Goal: Task Accomplishment & Management: Complete application form

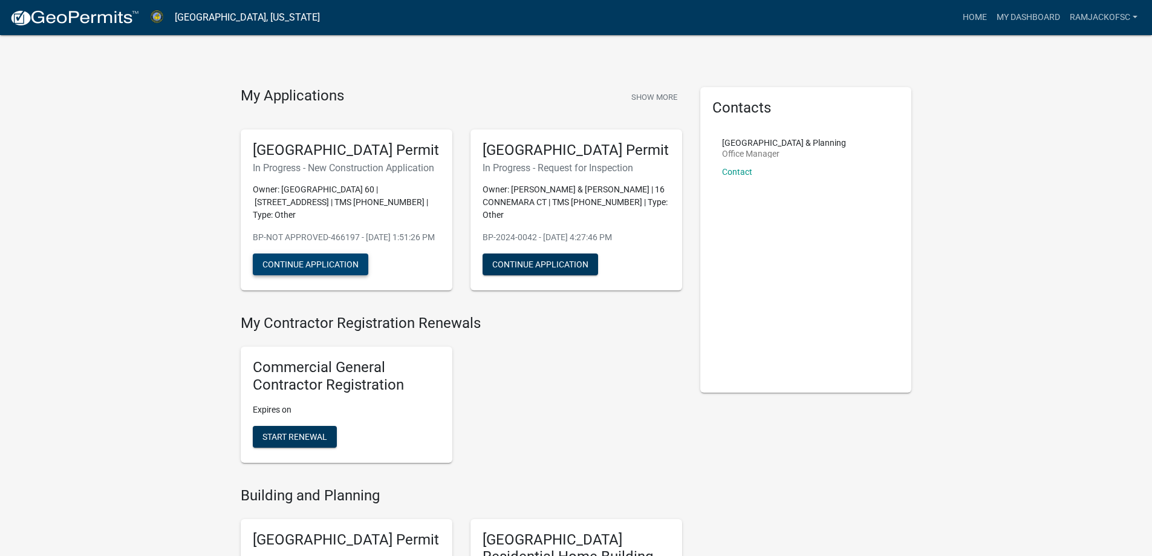
click at [297, 275] on button "Continue Application" at bounding box center [310, 264] width 115 height 22
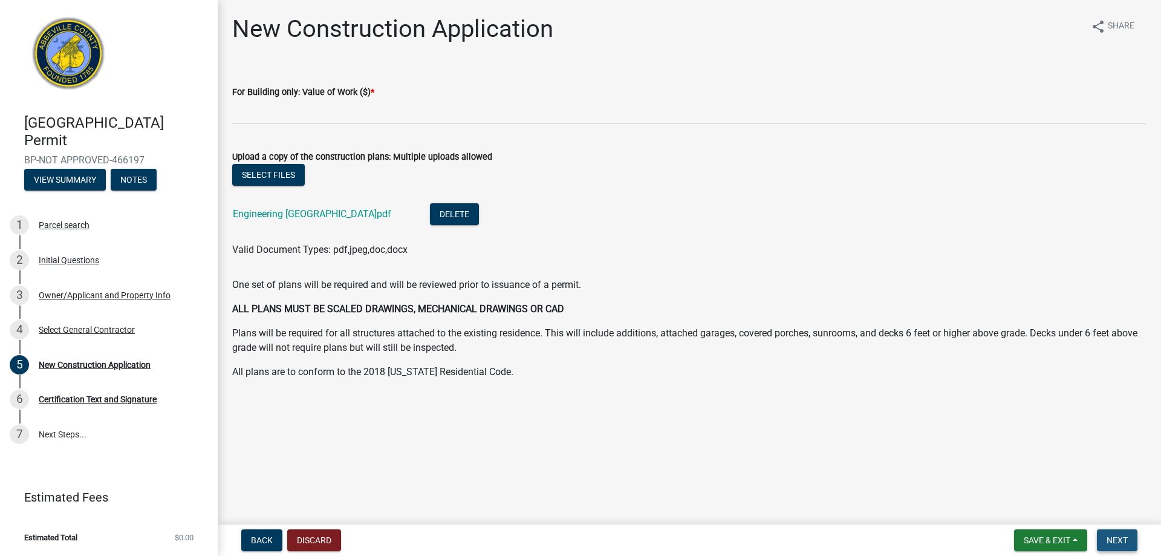
click at [1118, 533] on button "Next" at bounding box center [1117, 540] width 41 height 22
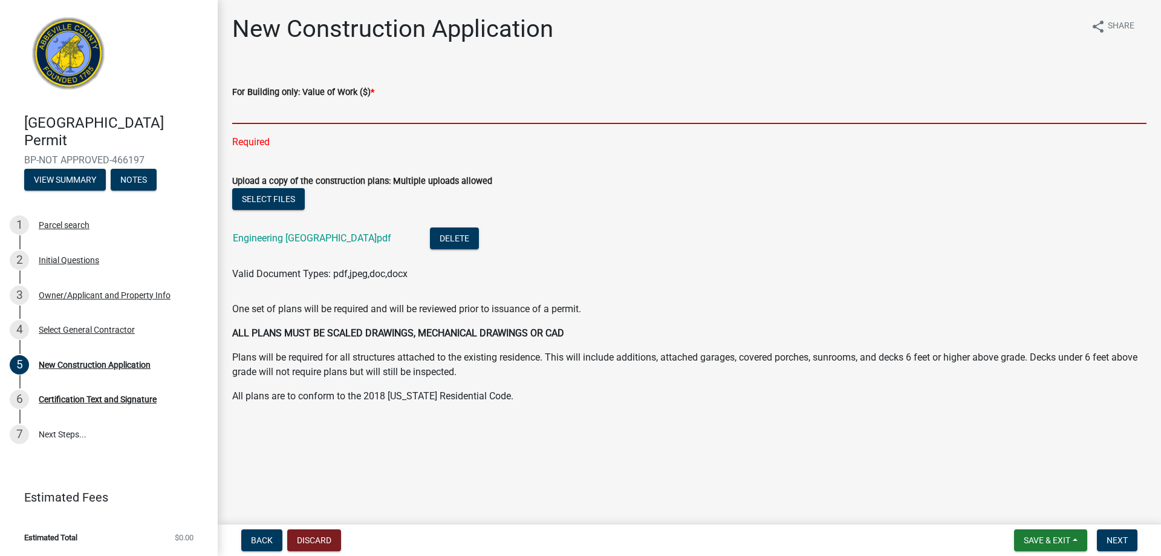
click at [274, 111] on input "text" at bounding box center [689, 111] width 914 height 25
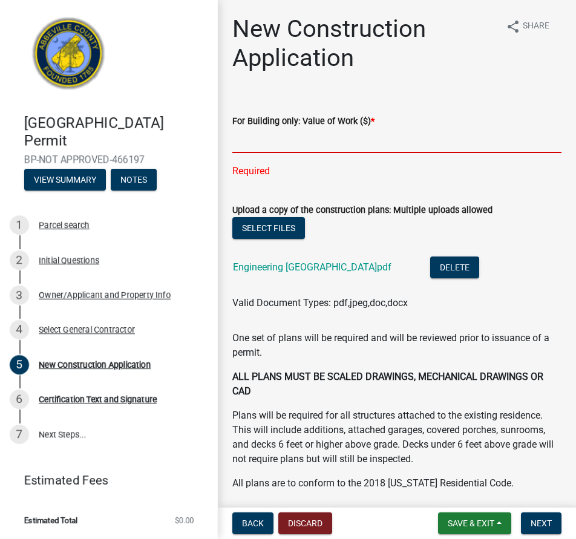
click at [252, 141] on input "text" at bounding box center [396, 140] width 329 height 25
type input "7450"
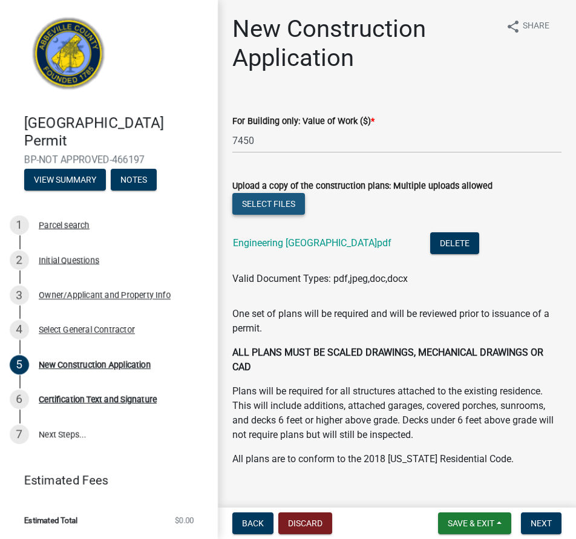
click at [260, 223] on wm-upload "Select files Engineering [GEOGRAPHIC_DATA]pdf Delete Valid Document Types: pdf,…" at bounding box center [396, 239] width 329 height 93
click at [262, 209] on button "Select files" at bounding box center [268, 204] width 73 height 22
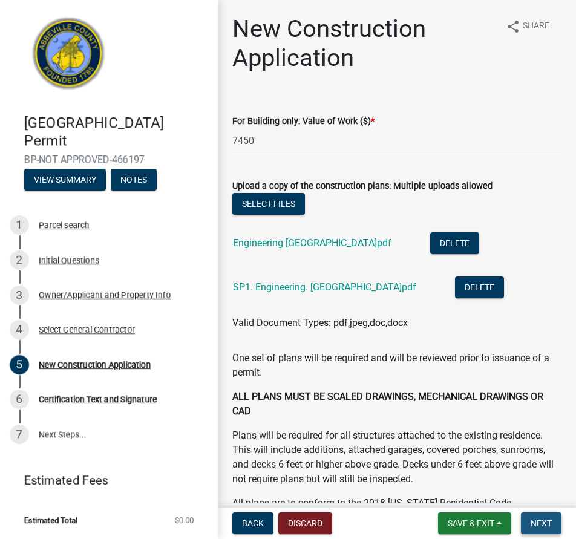
click at [533, 520] on span "Next" at bounding box center [540, 523] width 21 height 10
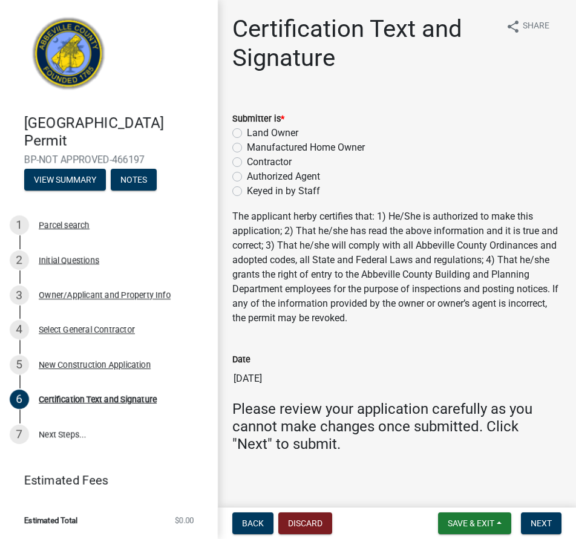
click at [247, 164] on label "Contractor" at bounding box center [269, 162] width 45 height 15
click at [247, 163] on input "Contractor" at bounding box center [251, 159] width 8 height 8
radio input "true"
click at [246, 519] on span "Back" at bounding box center [253, 523] width 22 height 10
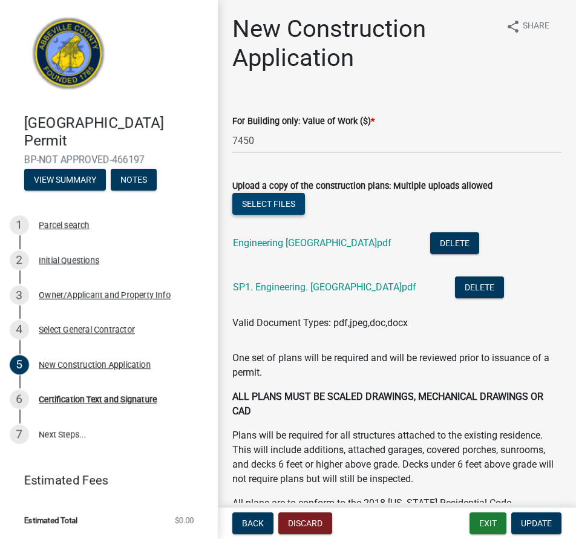
click at [271, 204] on button "Select files" at bounding box center [268, 204] width 73 height 22
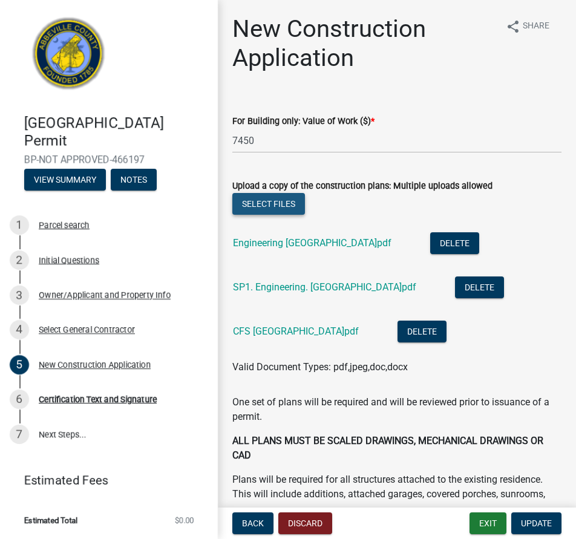
click at [249, 203] on button "Select files" at bounding box center [268, 204] width 73 height 22
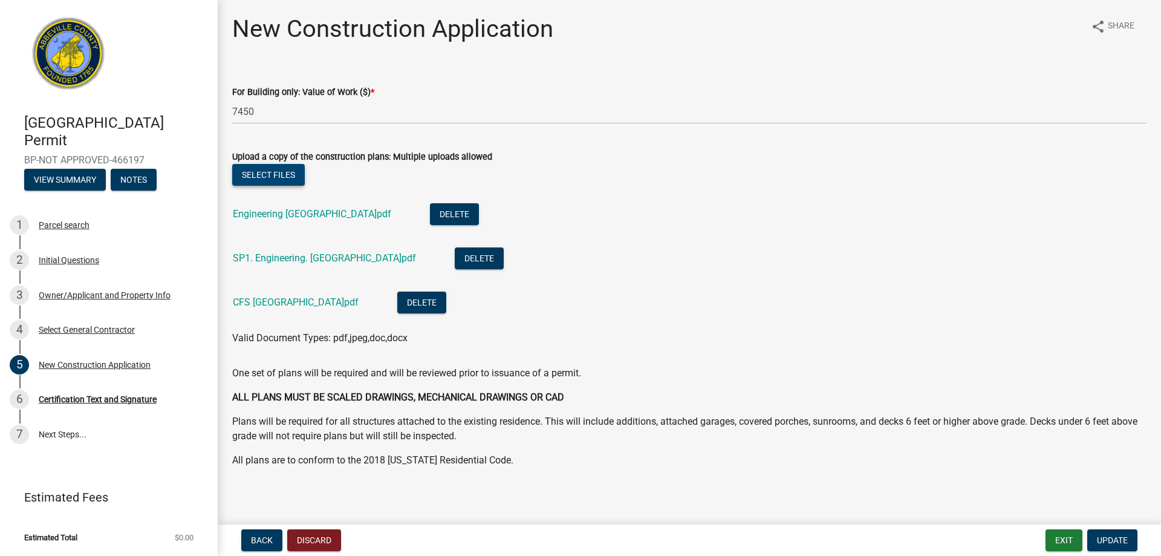
scroll to position [5, 0]
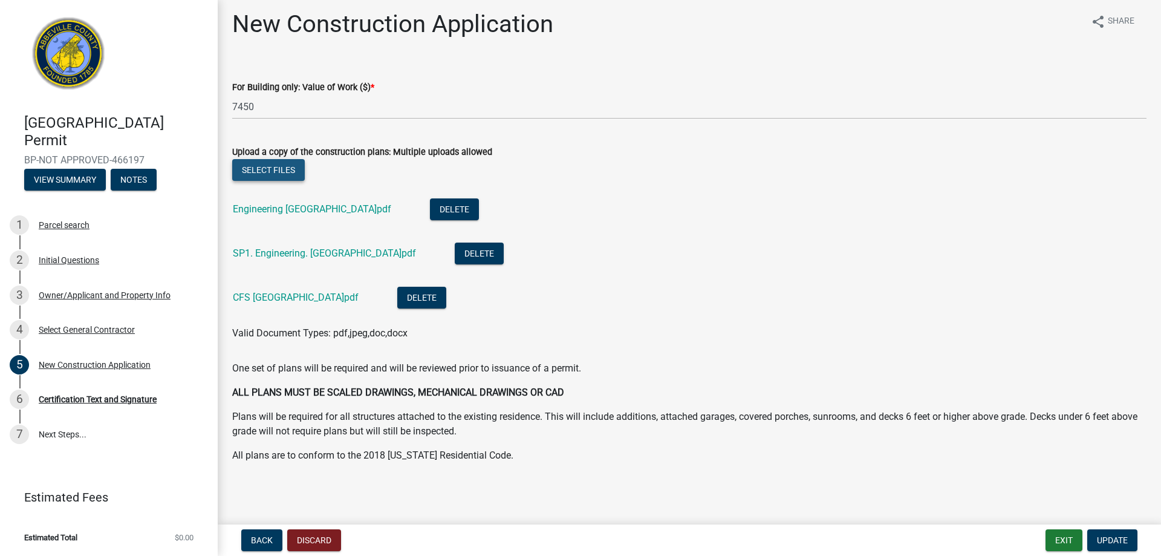
click at [256, 170] on button "Select files" at bounding box center [268, 170] width 73 height 22
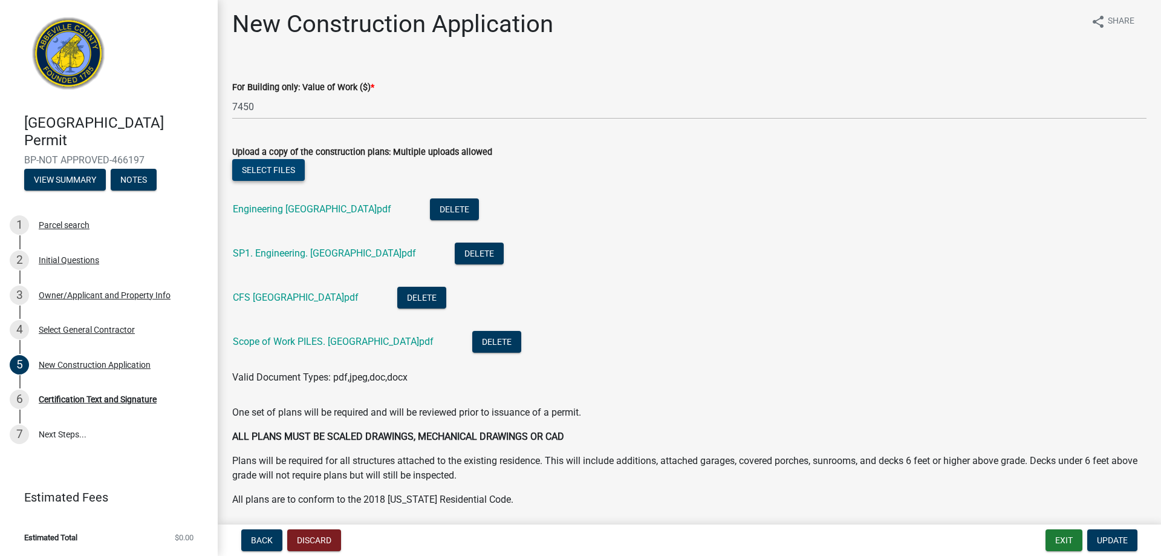
click at [270, 172] on button "Select files" at bounding box center [268, 170] width 73 height 22
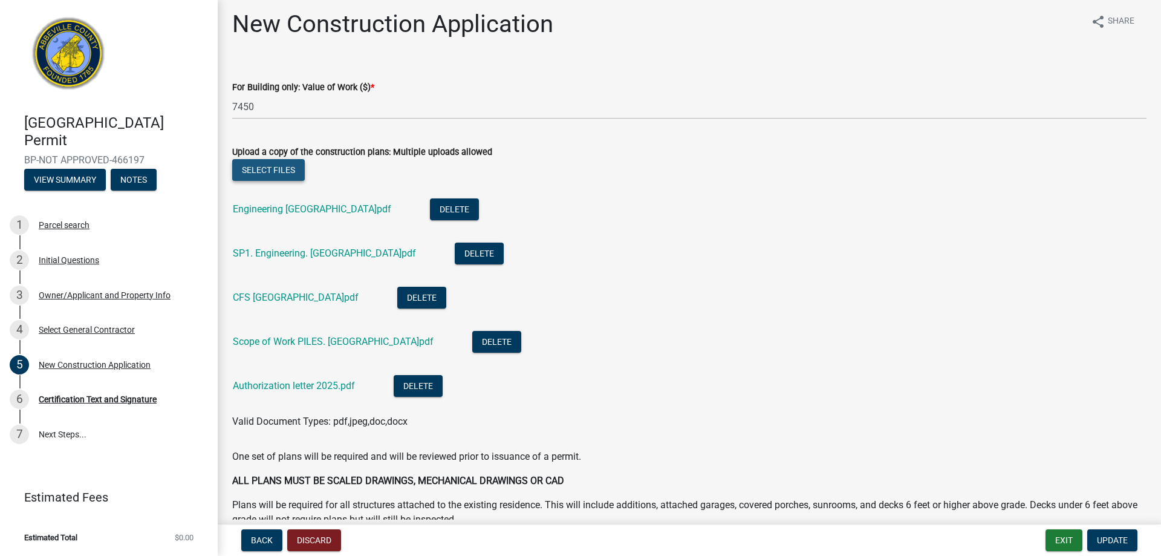
click at [278, 173] on button "Select files" at bounding box center [268, 170] width 73 height 22
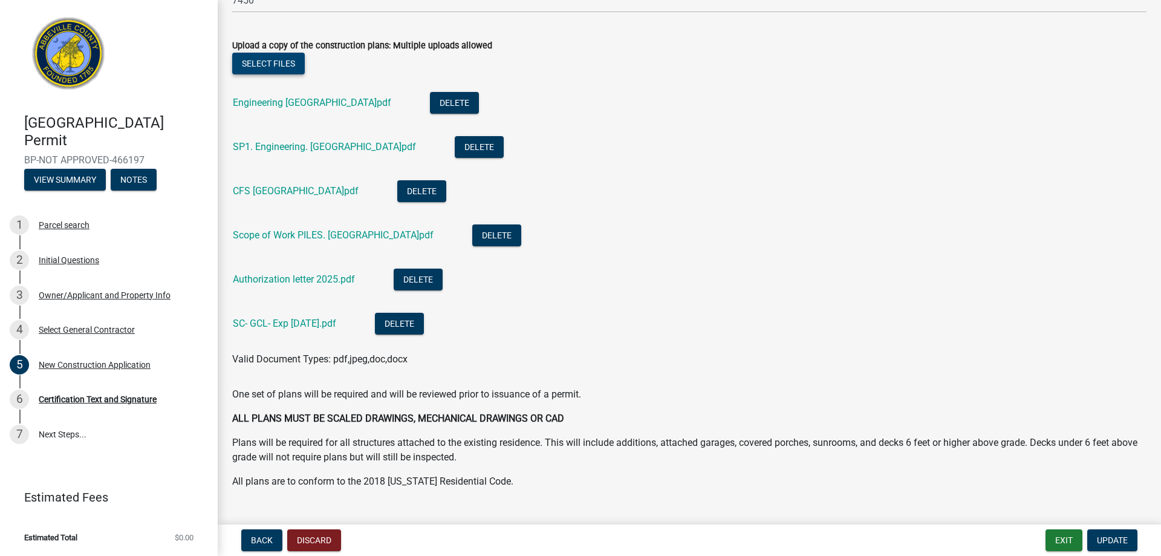
scroll to position [120, 0]
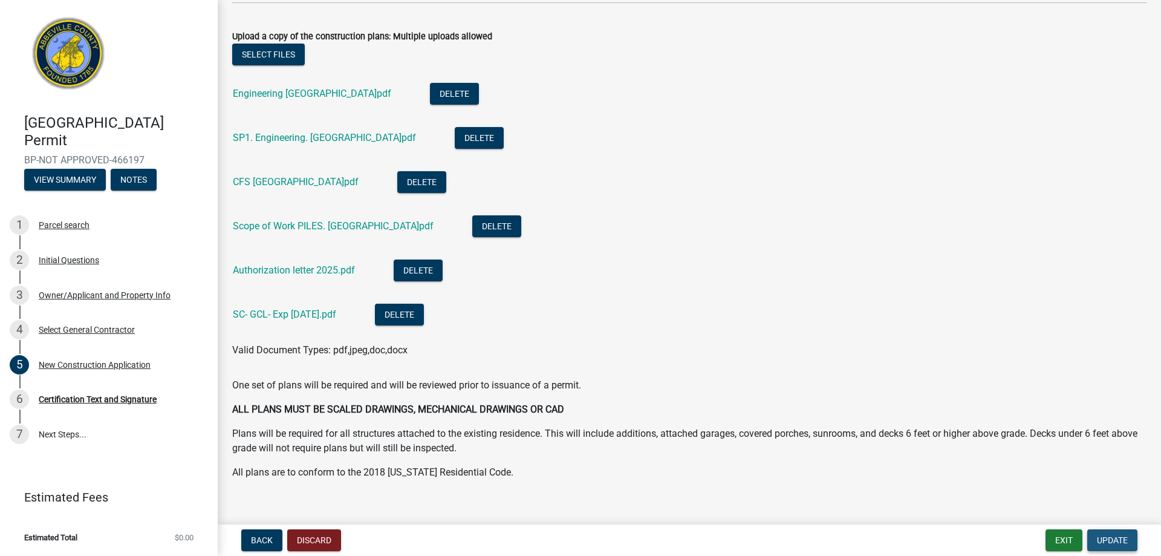
click at [1095, 539] on button "Update" at bounding box center [1112, 540] width 50 height 22
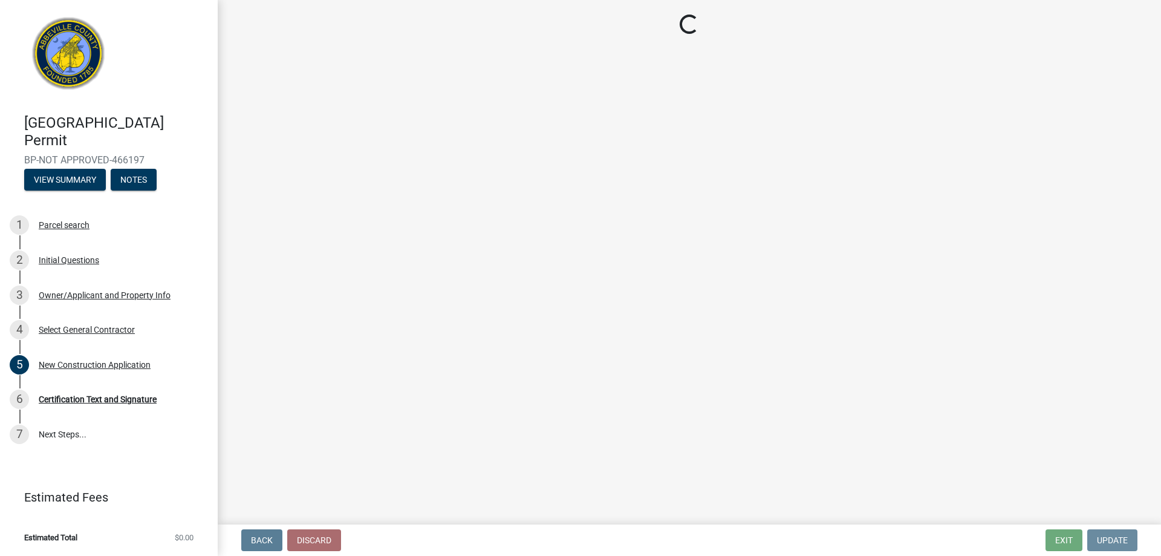
scroll to position [0, 0]
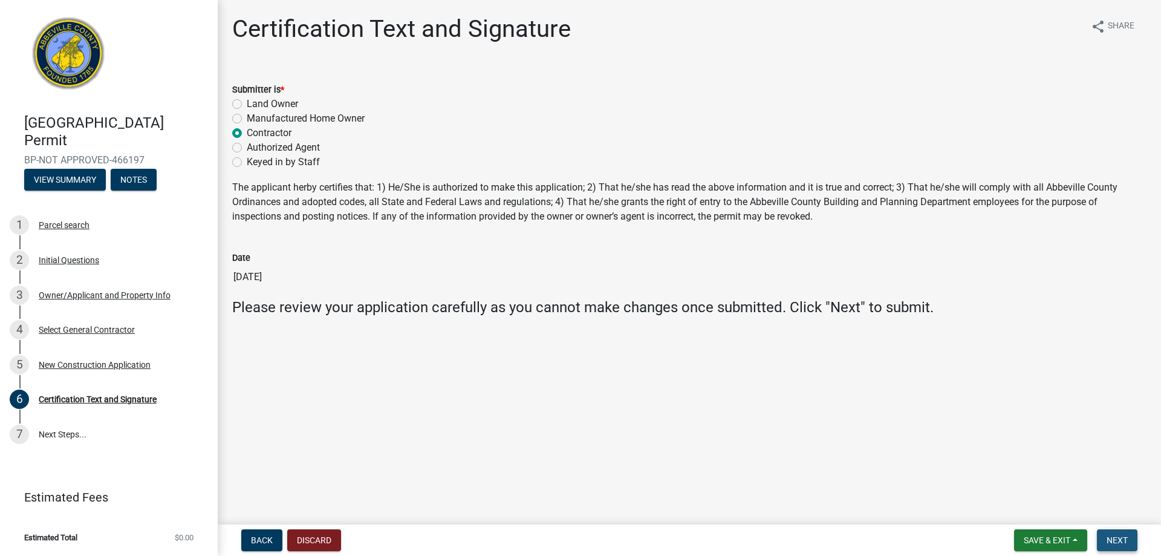
click at [1122, 535] on span "Next" at bounding box center [1116, 540] width 21 height 10
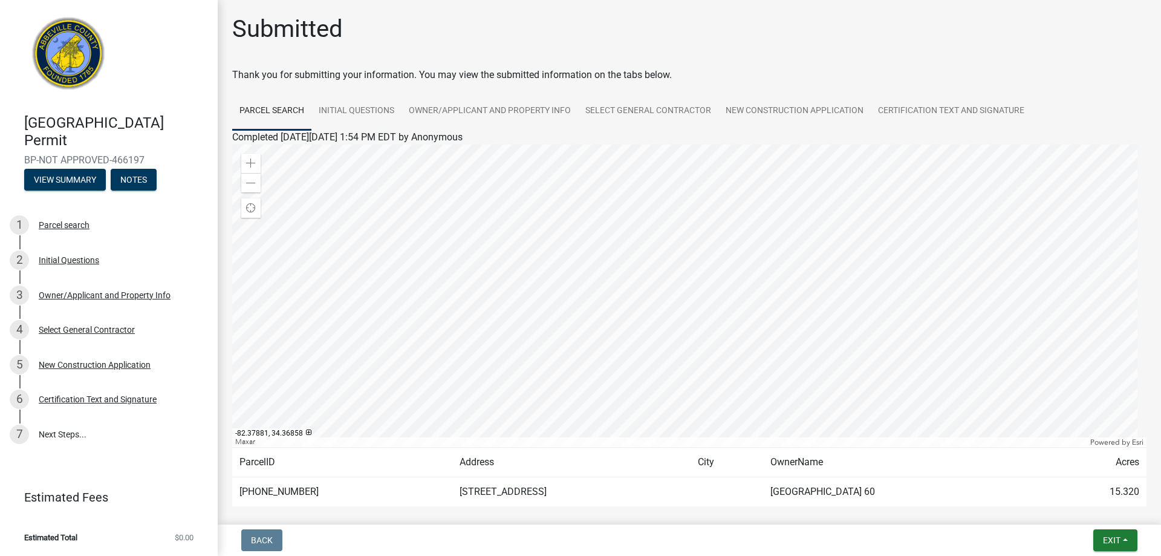
drag, startPoint x: 143, startPoint y: 160, endPoint x: 16, endPoint y: 154, distance: 126.5
click at [16, 154] on div "[GEOGRAPHIC_DATA] Permit BP-NOT APPROVED-466197 View Summary Notes" at bounding box center [109, 149] width 198 height 89
copy span "BP-NOT APPROVED-466197"
click at [50, 429] on link "7 Next Steps..." at bounding box center [109, 434] width 218 height 35
click at [126, 174] on button "Notes" at bounding box center [134, 180] width 46 height 22
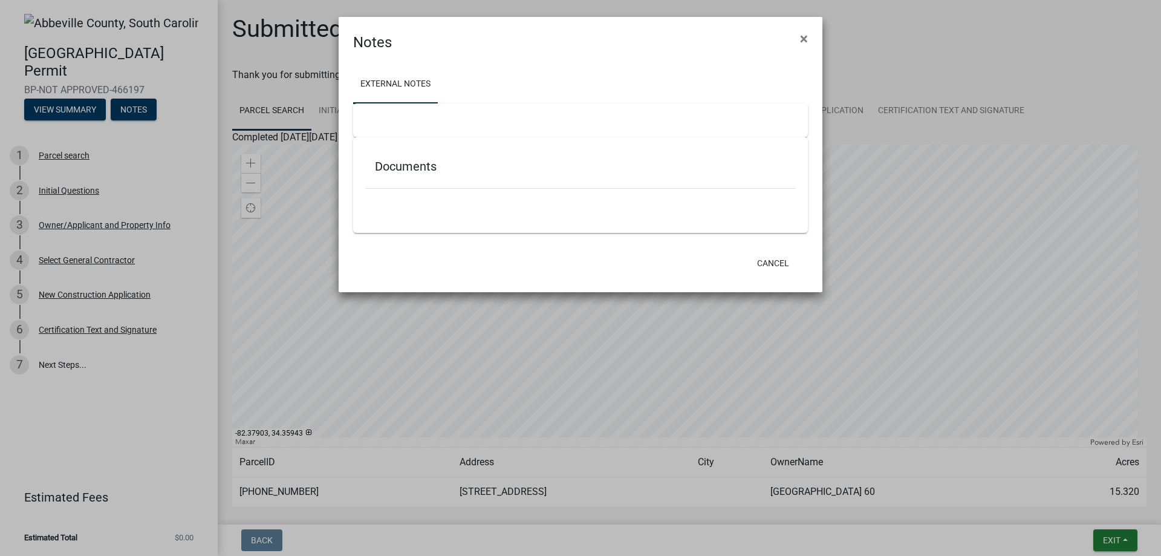
click at [424, 119] on div at bounding box center [580, 120] width 455 height 34
click at [769, 261] on button "Cancel" at bounding box center [772, 263] width 51 height 22
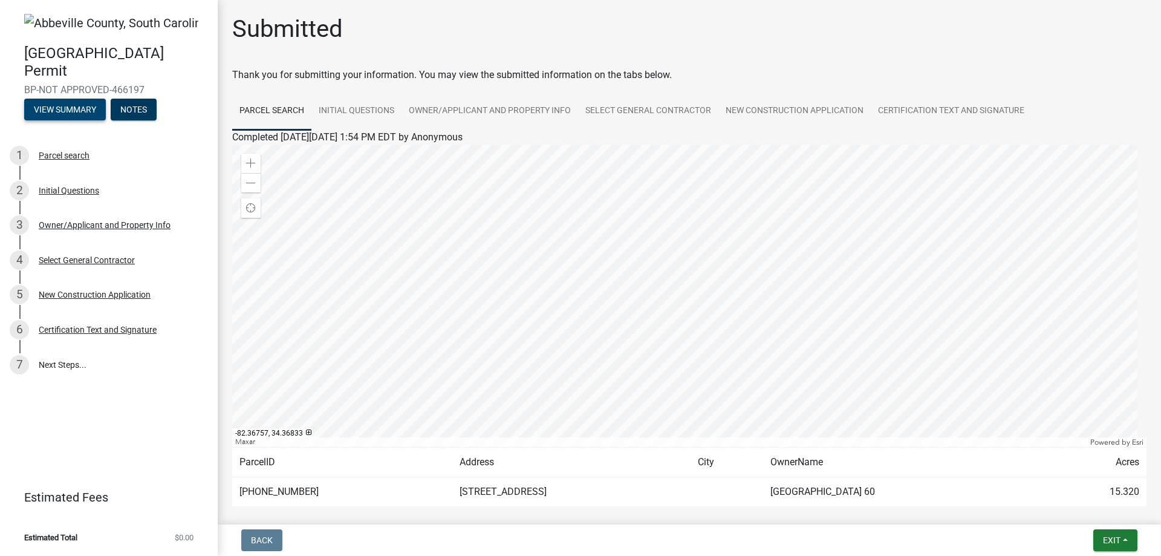
click at [63, 109] on button "View Summary" at bounding box center [65, 110] width 82 height 22
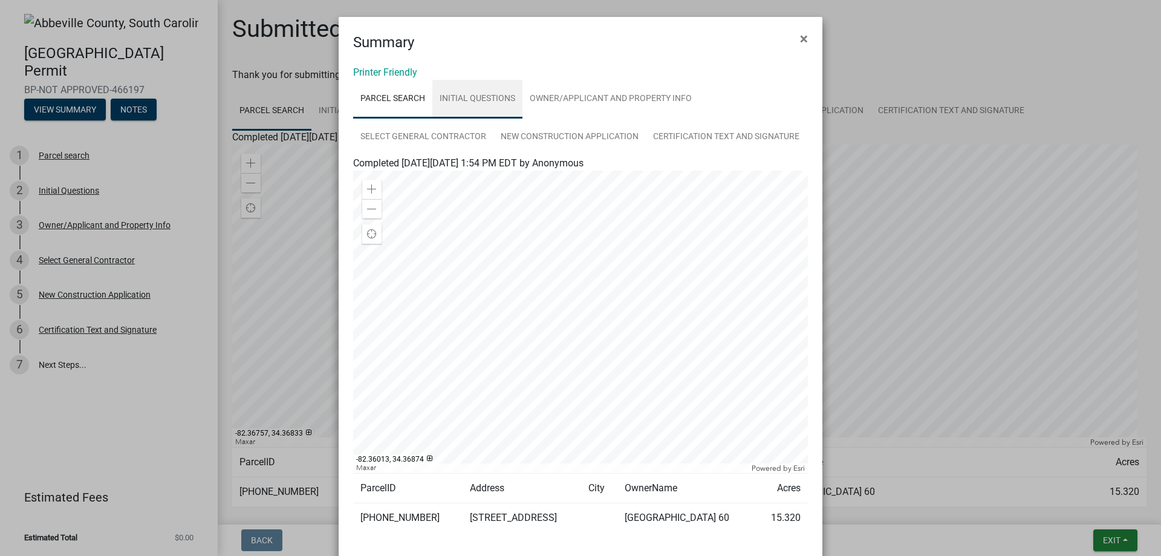
click at [474, 102] on link "Initial Questions" at bounding box center [477, 99] width 90 height 39
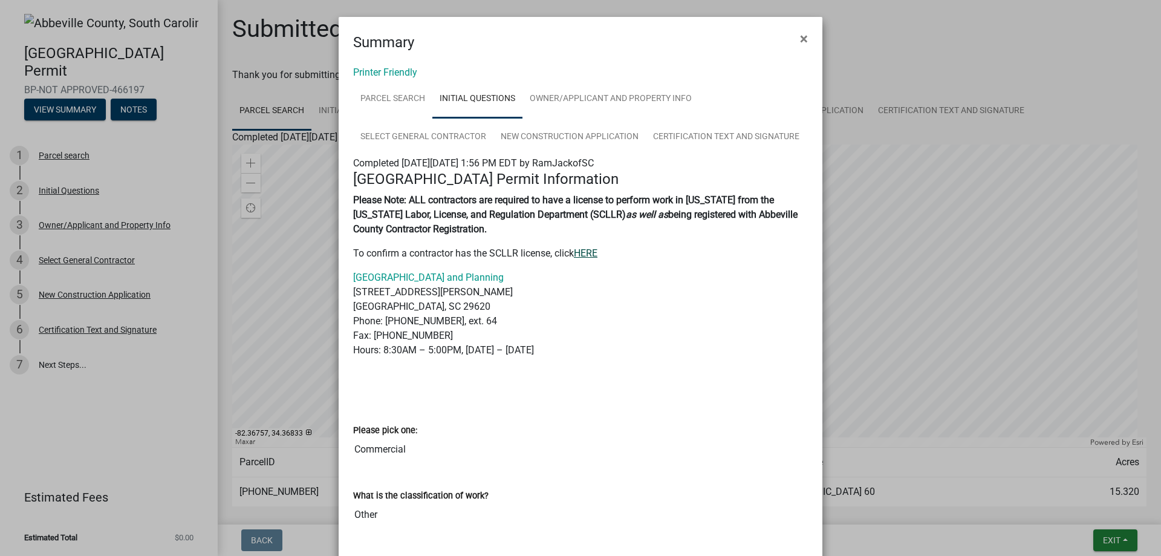
click at [586, 253] on link "HERE" at bounding box center [586, 252] width 24 height 11
click at [523, 138] on link "New Construction Application" at bounding box center [569, 137] width 152 height 39
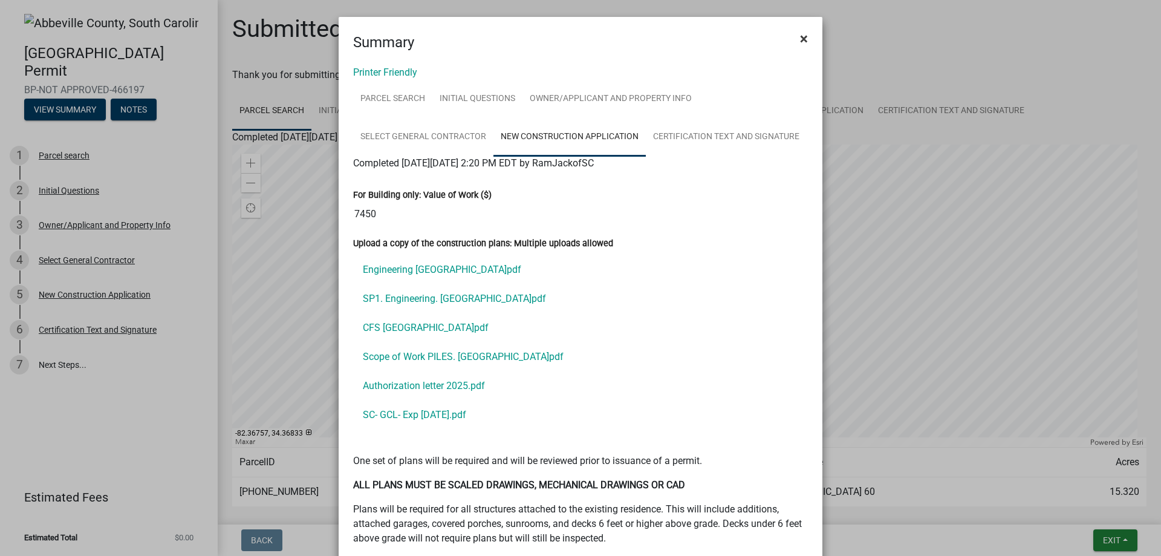
click at [800, 35] on span "×" at bounding box center [804, 38] width 8 height 17
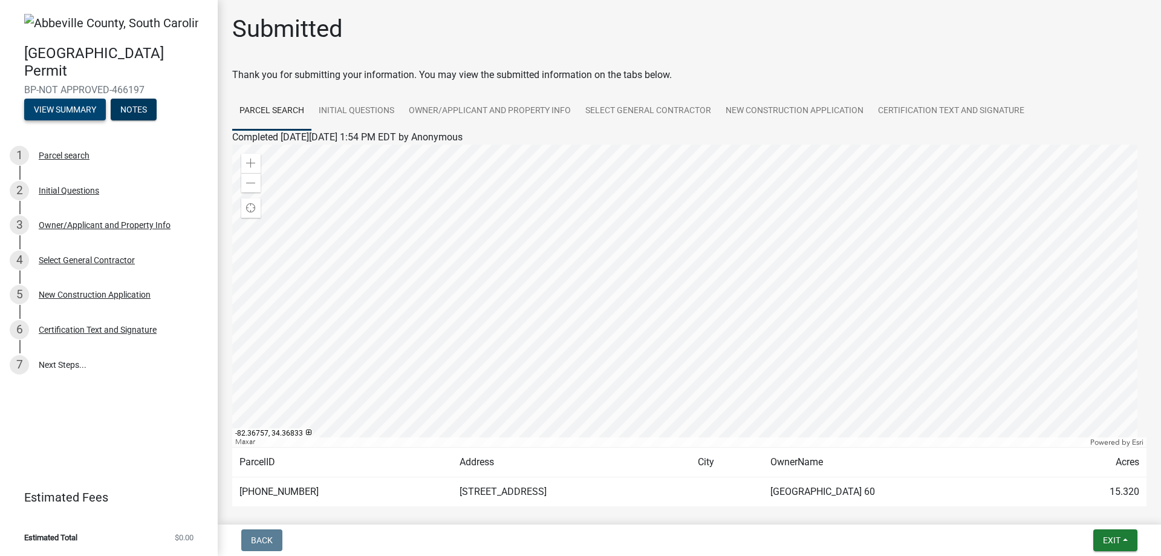
click at [44, 111] on button "View Summary" at bounding box center [65, 110] width 82 height 22
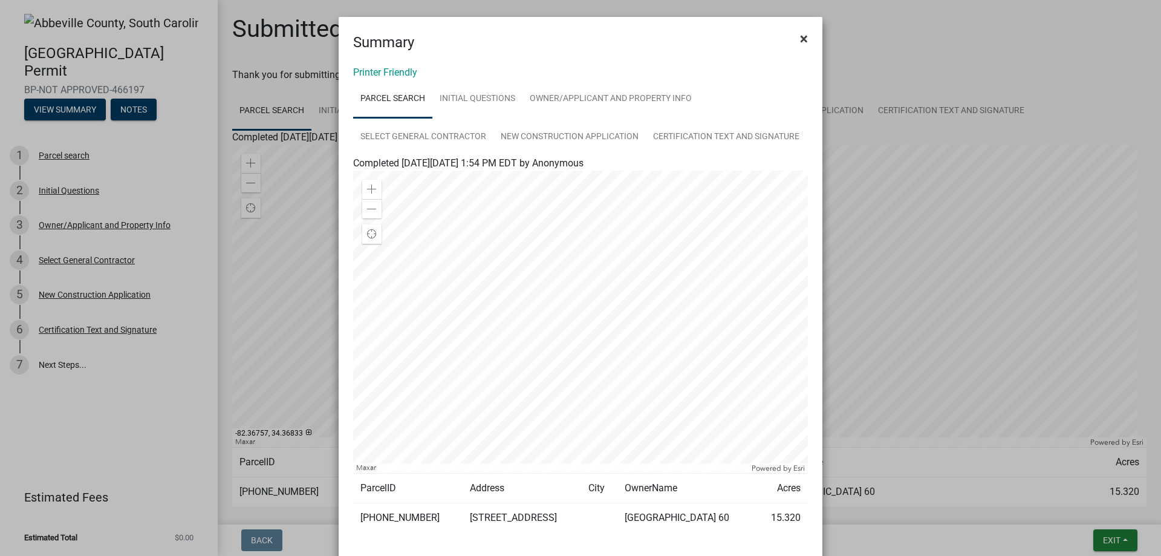
click at [802, 39] on span "×" at bounding box center [804, 38] width 8 height 17
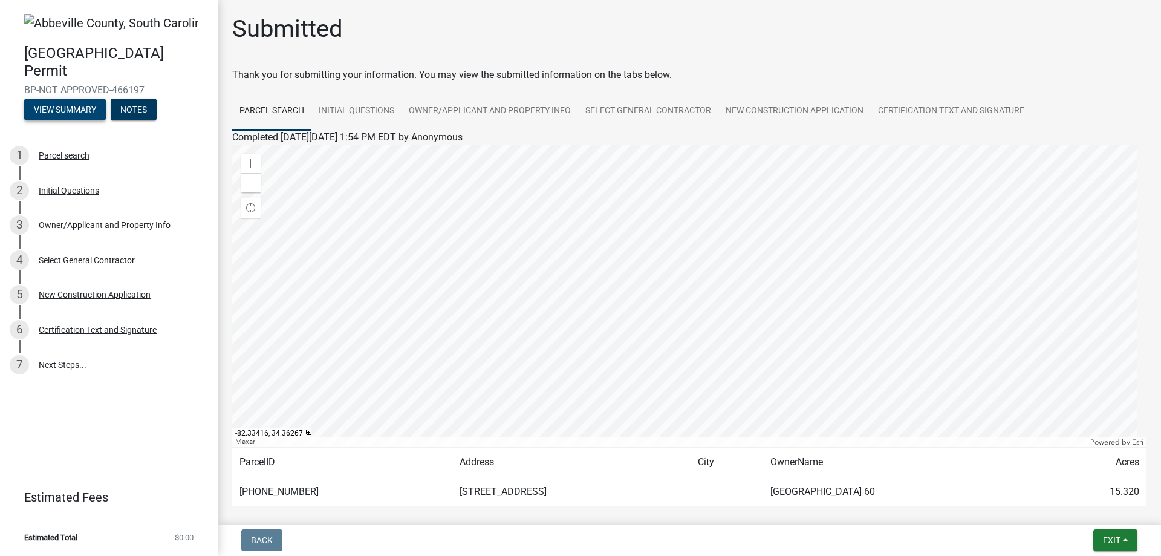
scroll to position [58, 0]
